Goal: Find specific page/section: Find specific page/section

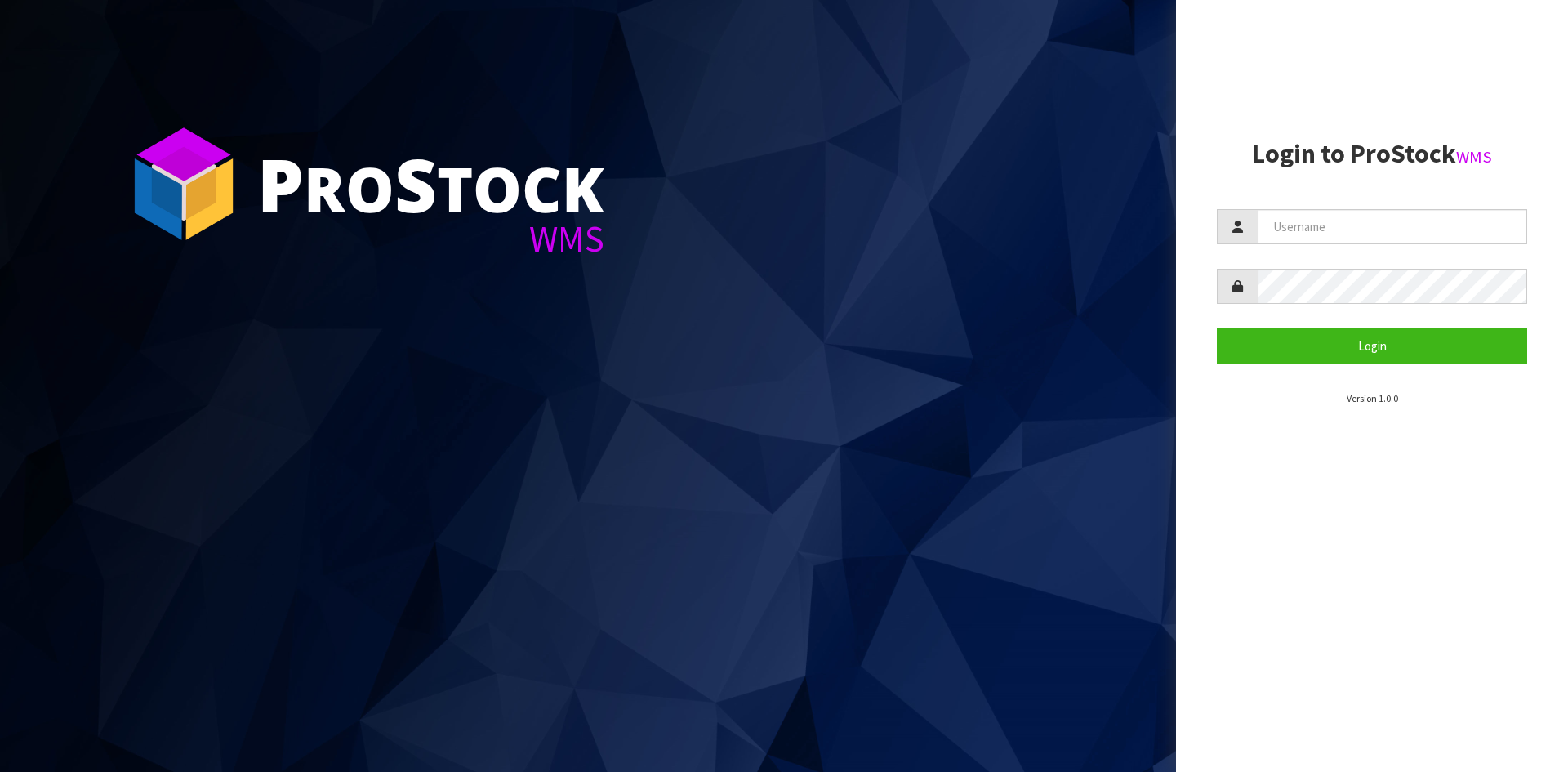
click at [1350, 210] on input "text" at bounding box center [1392, 227] width 270 height 35
type input "Hayrinna"
click at [1216, 328] on button "Login" at bounding box center [1372, 346] width 311 height 35
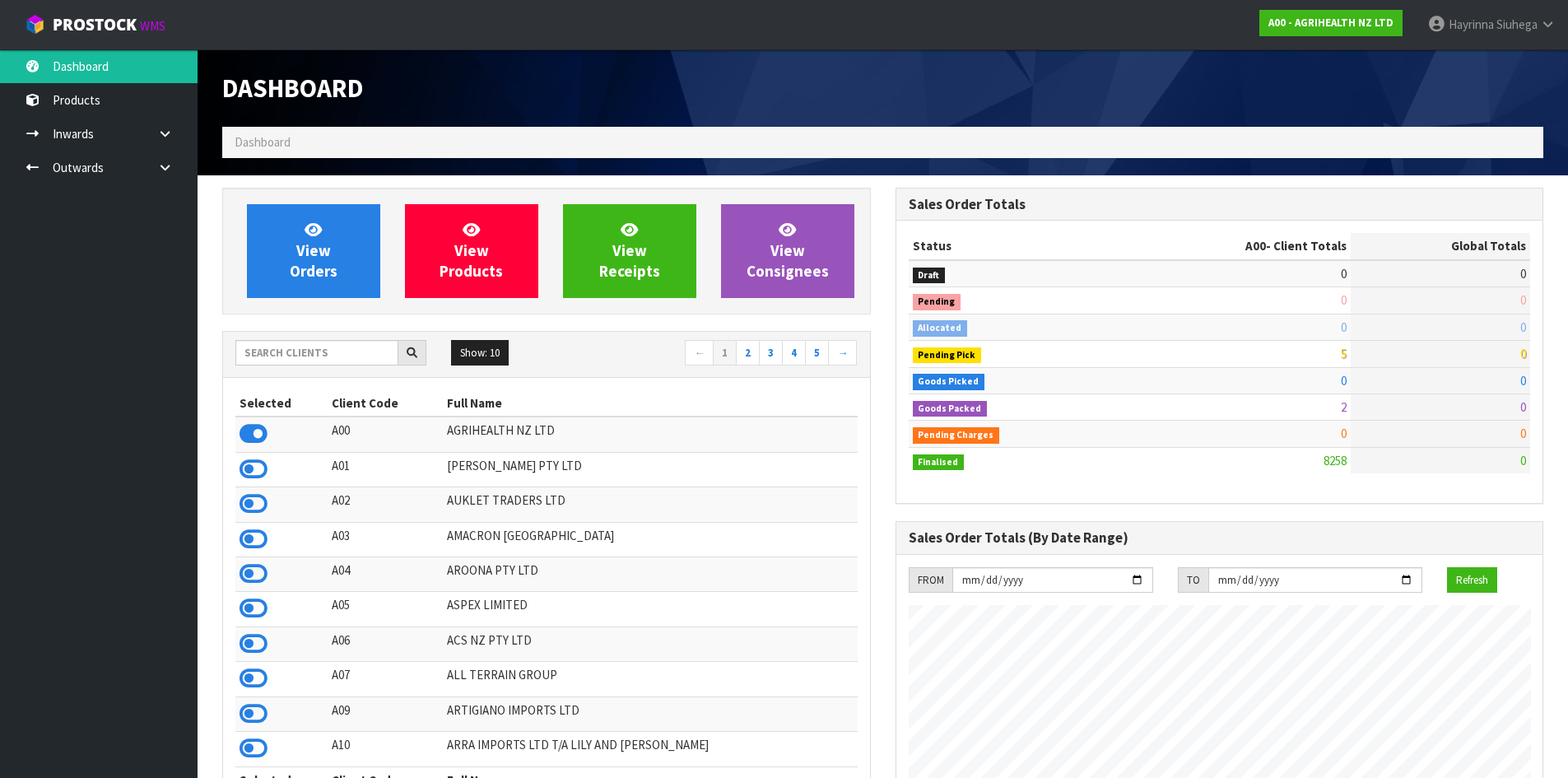
scroll to position [1247, 672]
click at [314, 352] on input "text" at bounding box center [317, 352] width 163 height 25
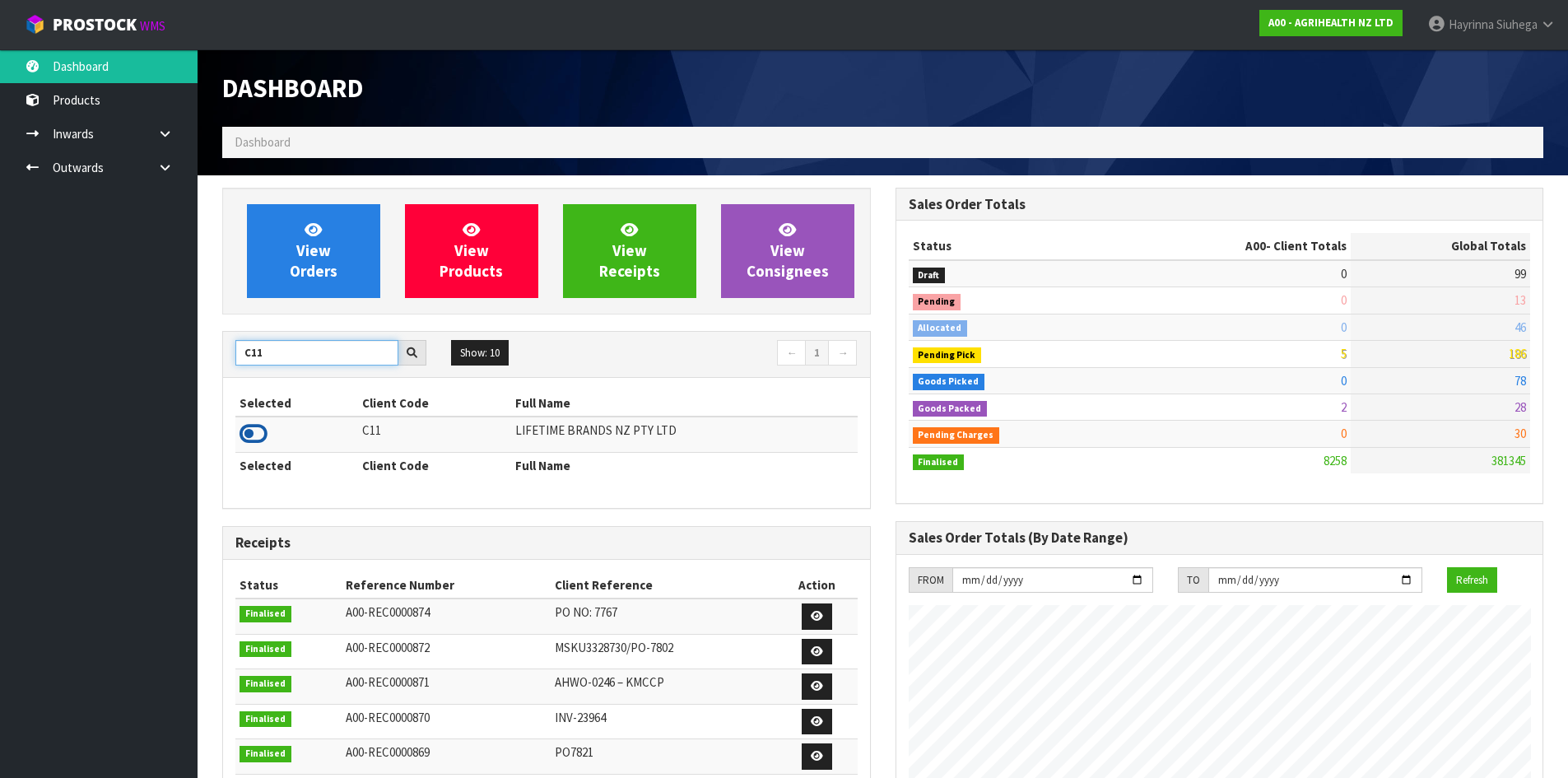
type input "C11"
click at [261, 436] on icon at bounding box center [254, 434] width 28 height 24
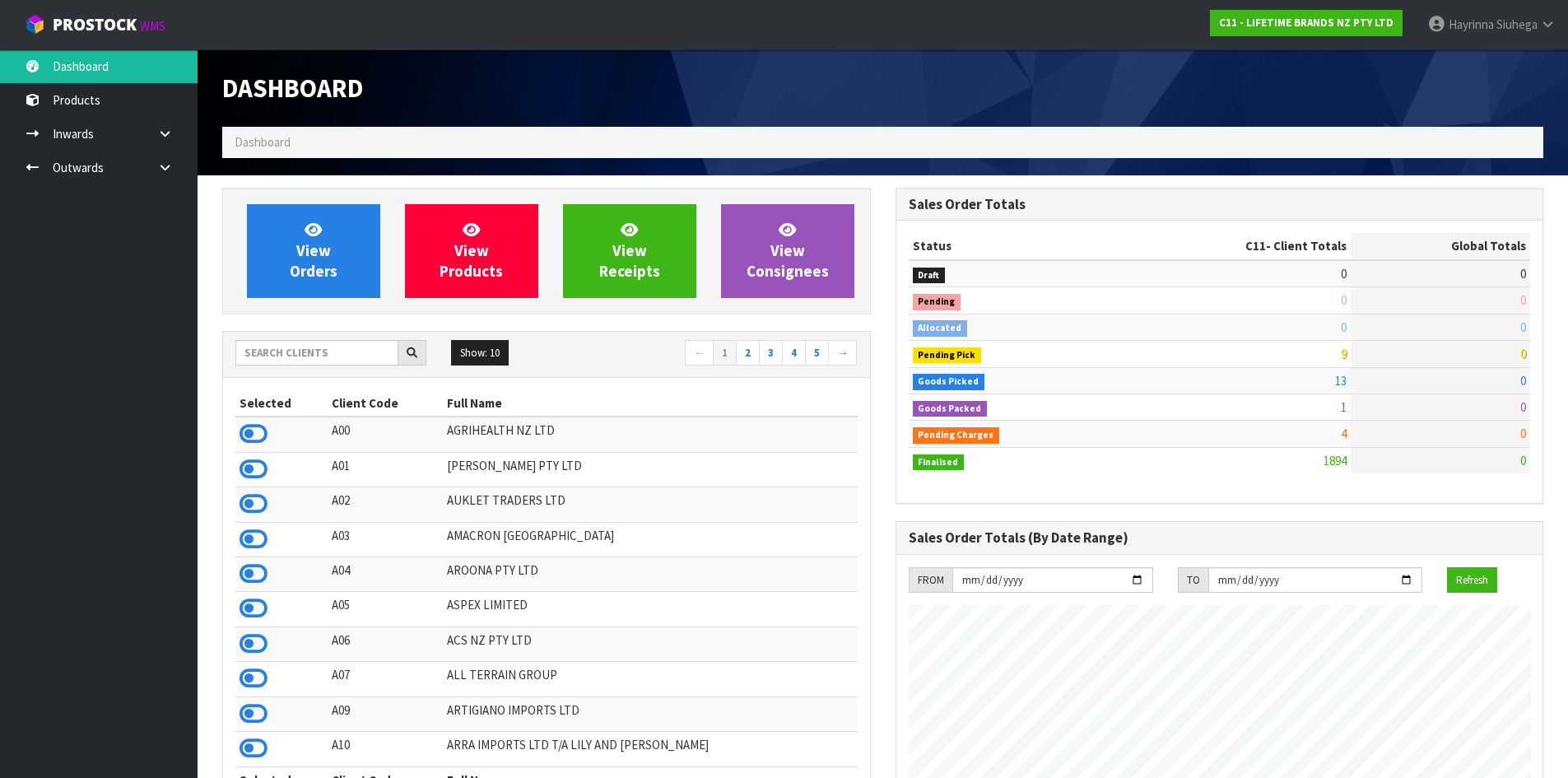
scroll to position [1247, 672]
click at [345, 257] on link "View Orders" at bounding box center [313, 251] width 133 height 94
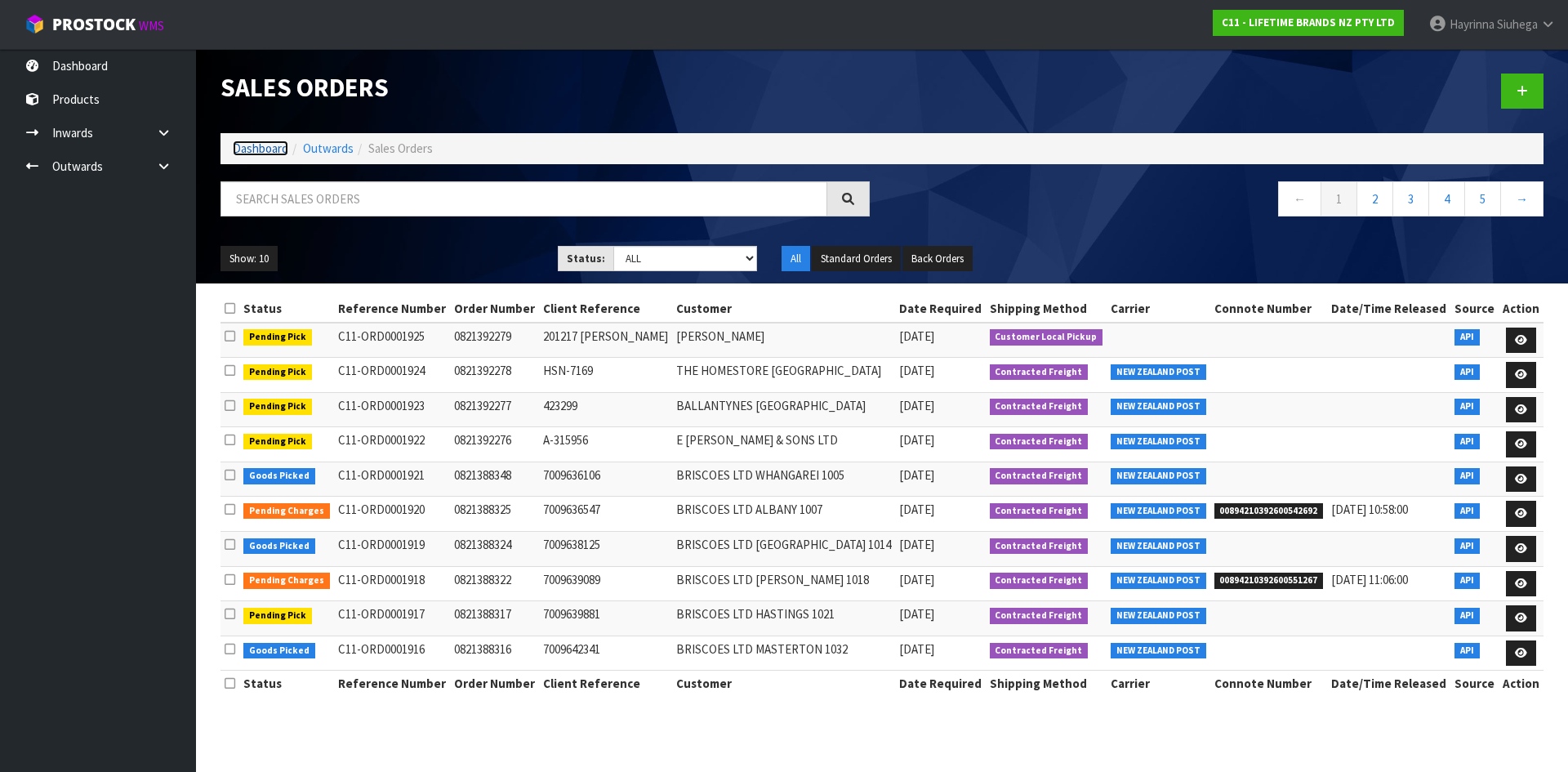
click at [270, 147] on link "Dashboard" at bounding box center [260, 148] width 56 height 16
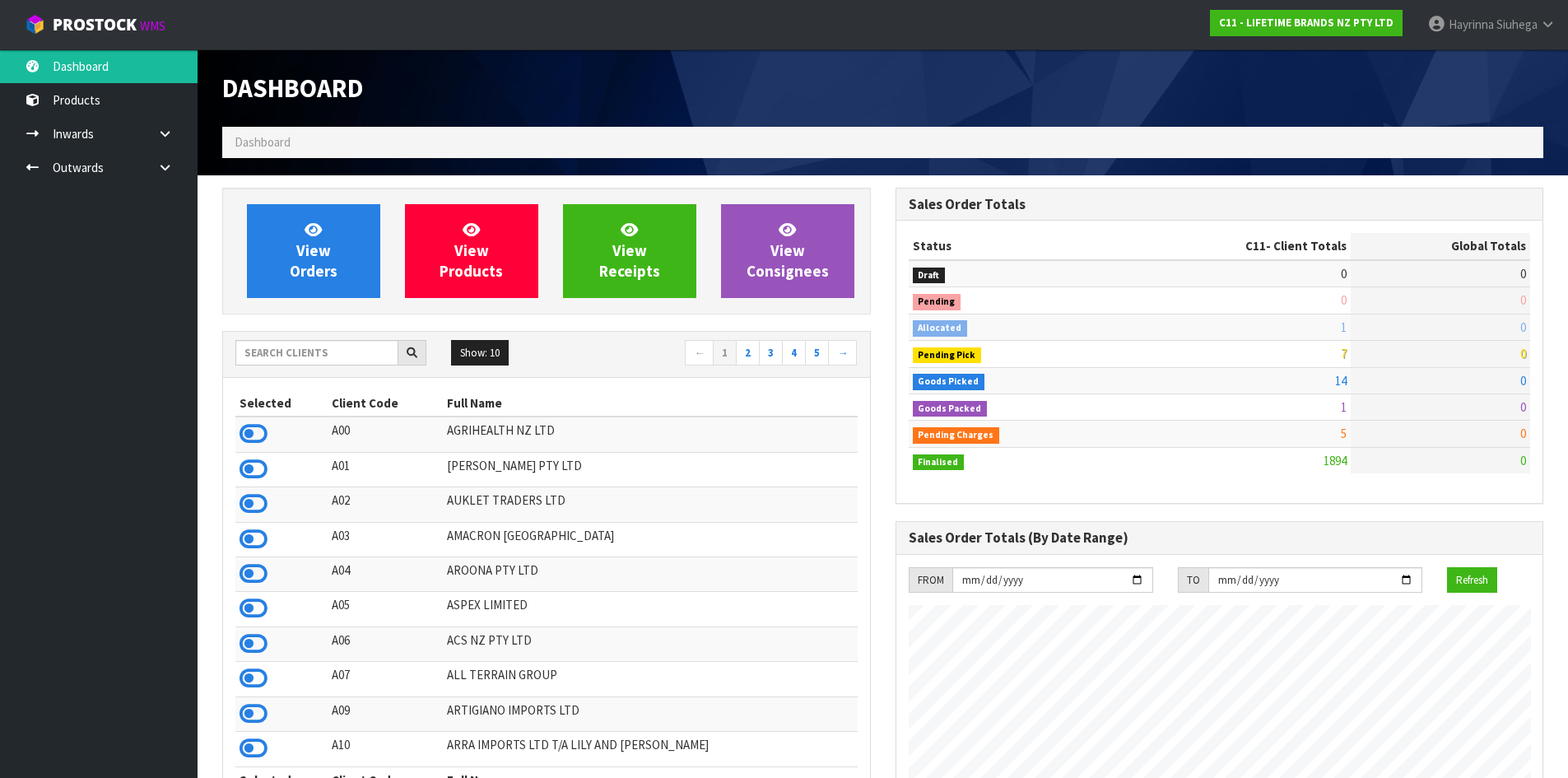
scroll to position [1247, 672]
